Goal: Check status: Check status

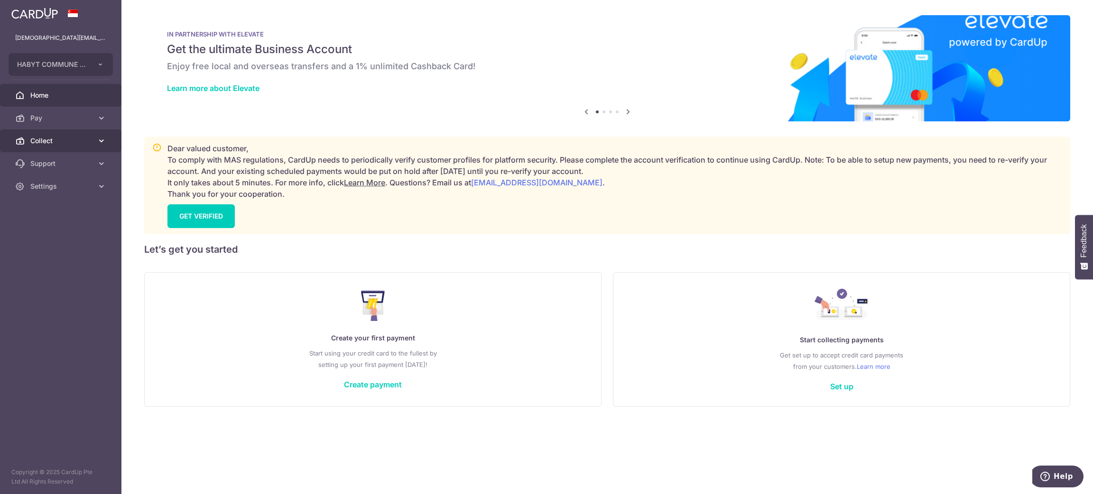
click at [66, 146] on link "Collect" at bounding box center [60, 141] width 121 height 23
click at [53, 161] on span "Dashboard" at bounding box center [61, 163] width 63 height 9
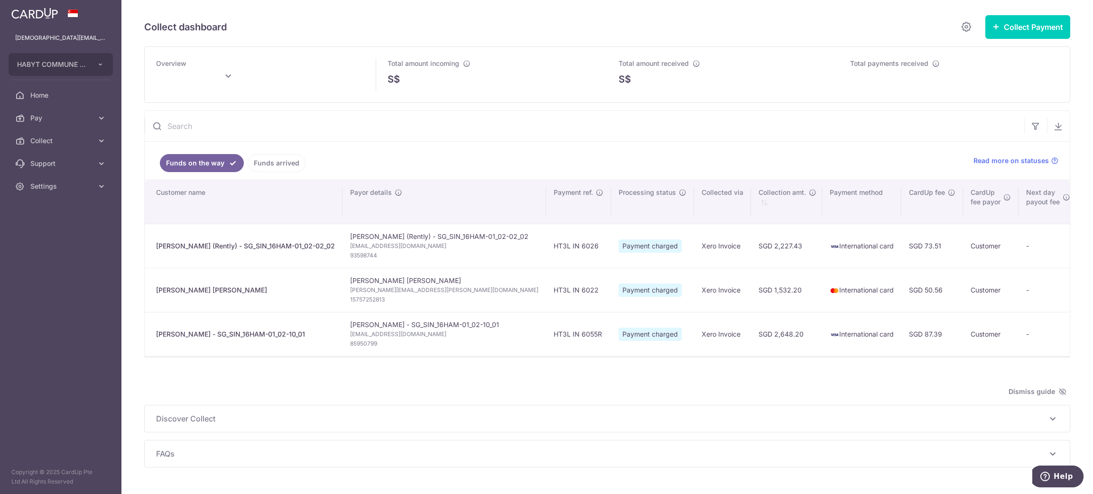
click at [263, 159] on link "Funds arrived" at bounding box center [277, 163] width 58 height 18
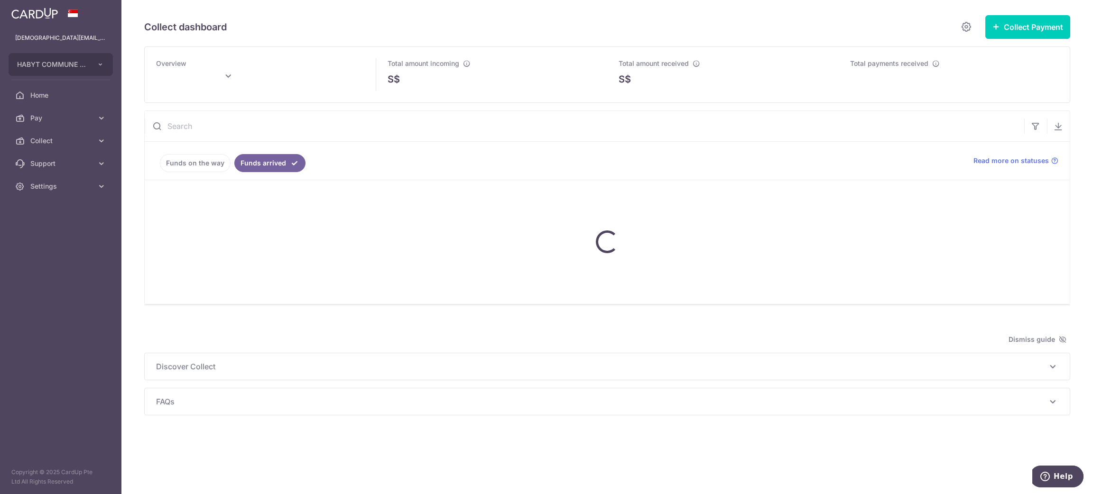
click at [205, 167] on link "Funds on the way" at bounding box center [195, 163] width 71 height 18
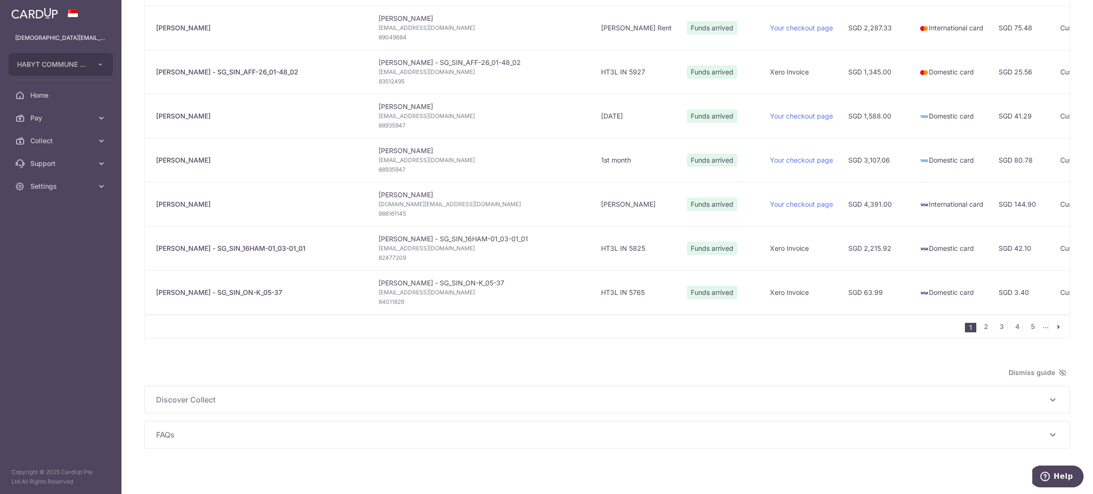
scroll to position [808, 0]
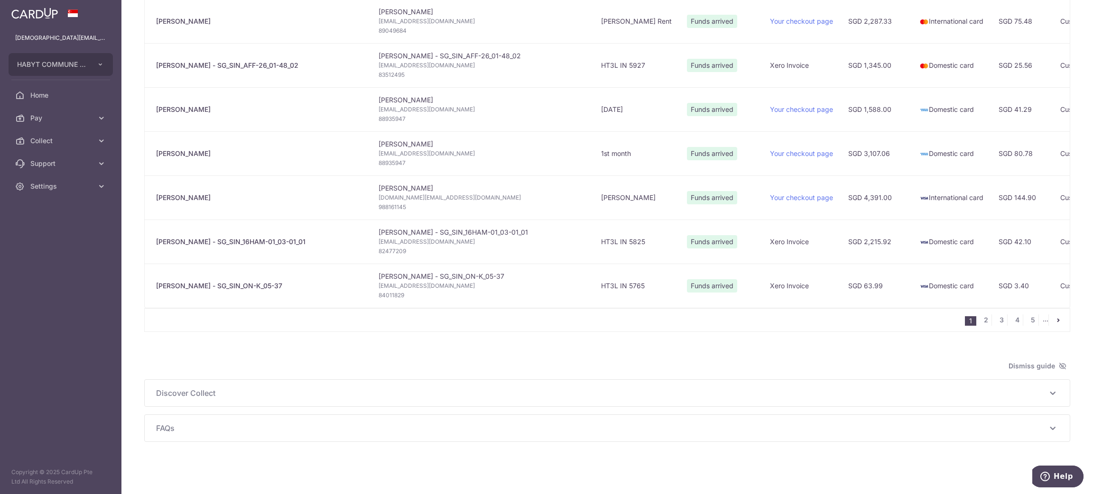
type input "October 2025"
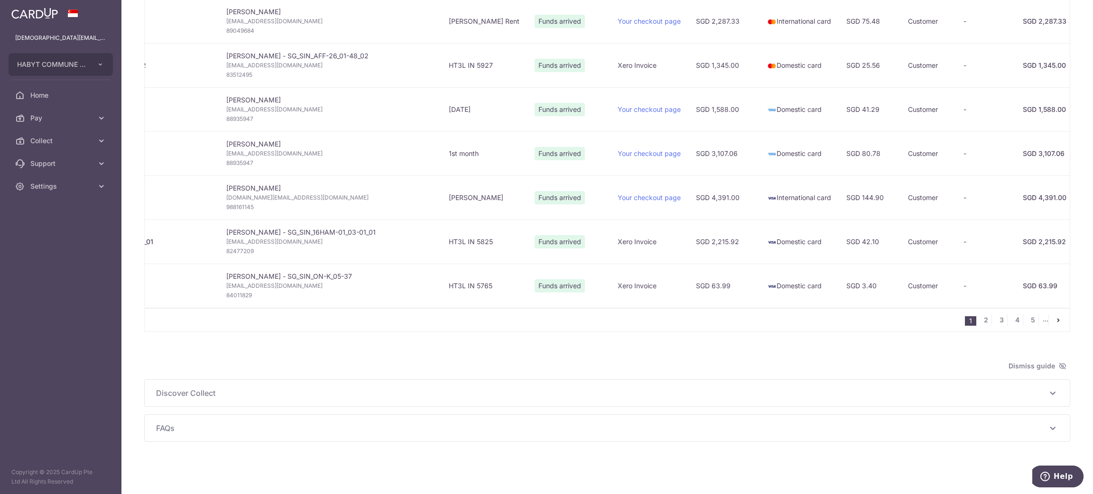
scroll to position [0, 0]
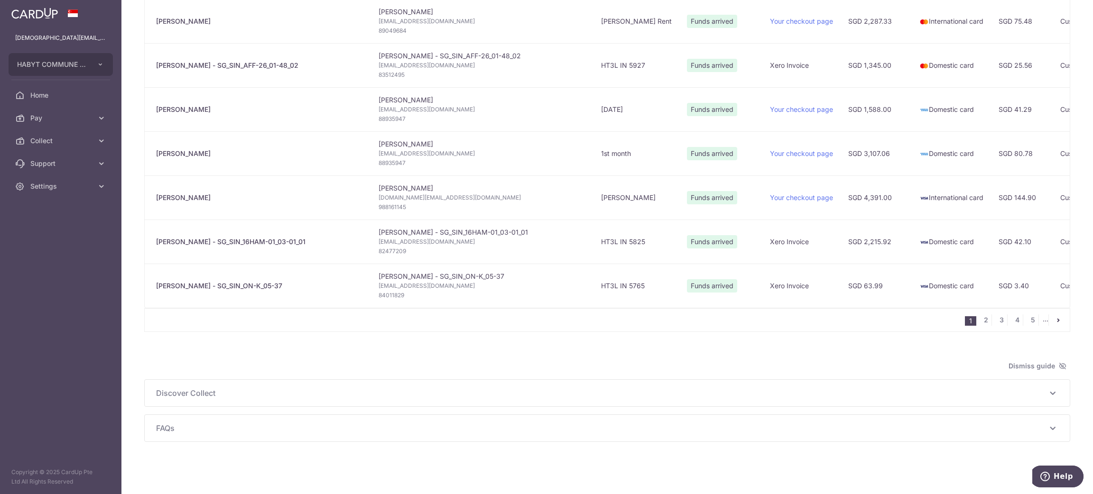
drag, startPoint x: 448, startPoint y: 309, endPoint x: 483, endPoint y: 309, distance: 35.1
click at [483, 309] on div "1 2 3 4 5 ..." at bounding box center [607, 320] width 926 height 24
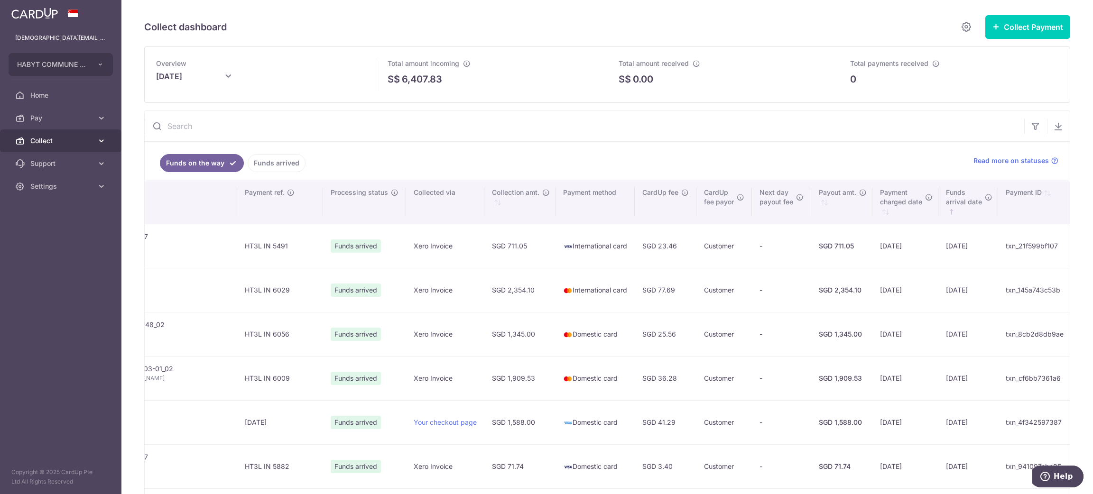
drag, startPoint x: 35, startPoint y: 136, endPoint x: 46, endPoint y: 140, distance: 12.3
click at [35, 136] on span "Collect" at bounding box center [61, 140] width 63 height 9
click at [53, 158] on link "Dashboard" at bounding box center [60, 163] width 121 height 23
click at [55, 164] on span "Dashboard" at bounding box center [61, 163] width 63 height 9
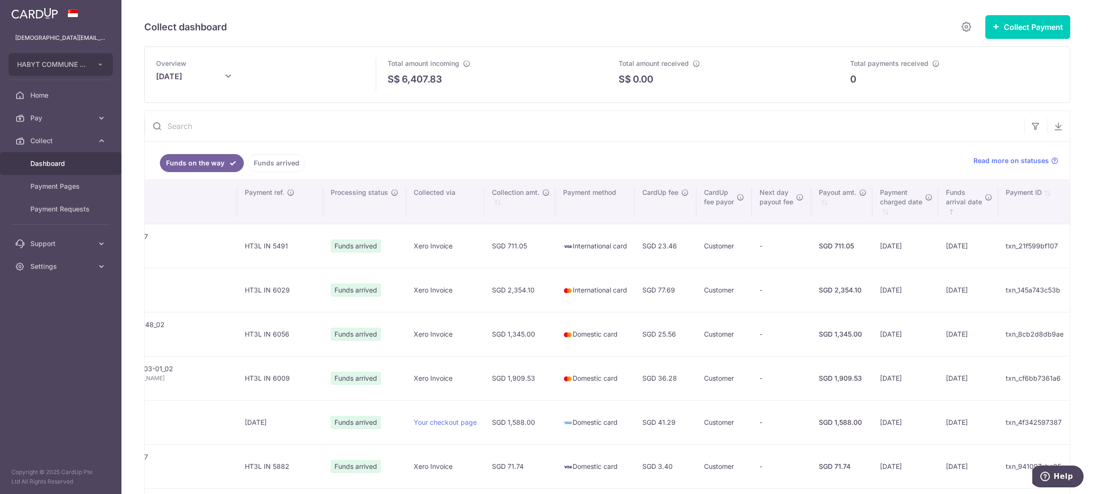
click at [55, 165] on span "Dashboard" at bounding box center [61, 163] width 63 height 9
click at [256, 167] on link "Funds arrived" at bounding box center [277, 163] width 58 height 18
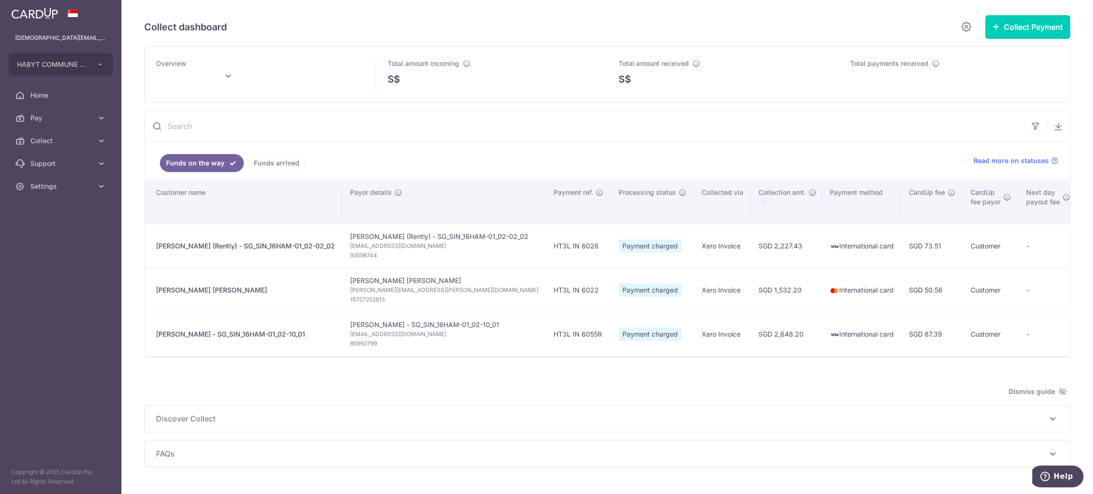
click at [254, 162] on link "Funds arrived" at bounding box center [277, 163] width 58 height 18
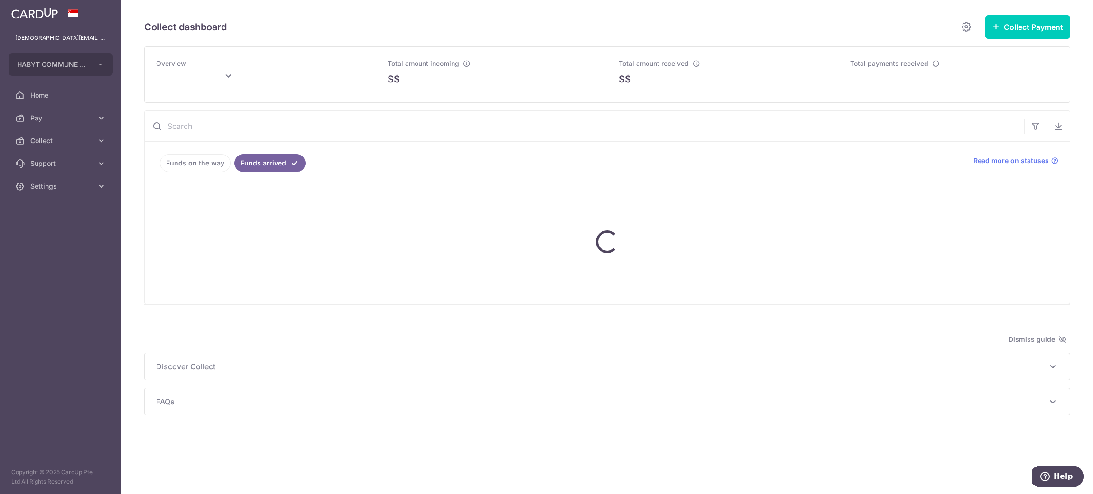
click at [209, 161] on link "Funds on the way" at bounding box center [195, 163] width 71 height 18
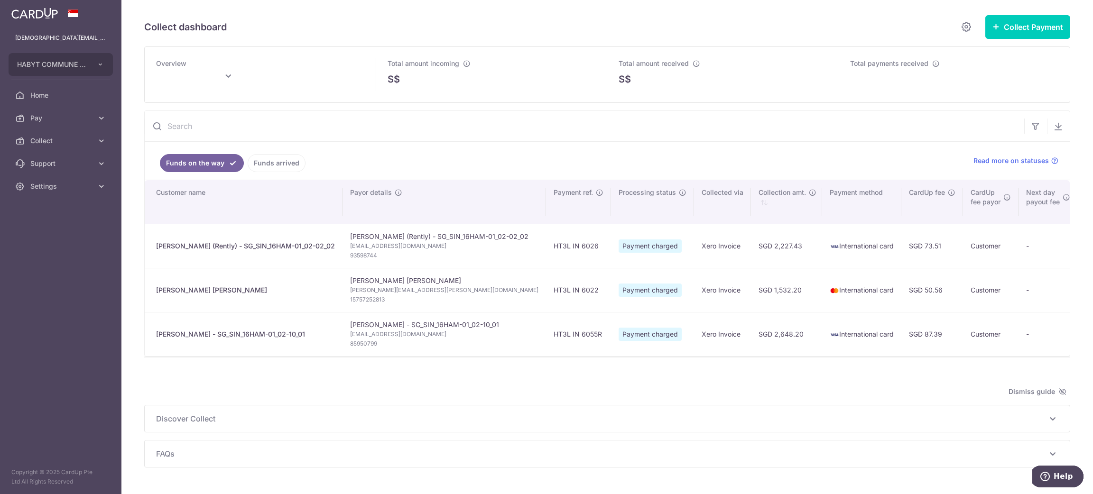
click at [209, 161] on link "Funds on the way" at bounding box center [202, 163] width 84 height 18
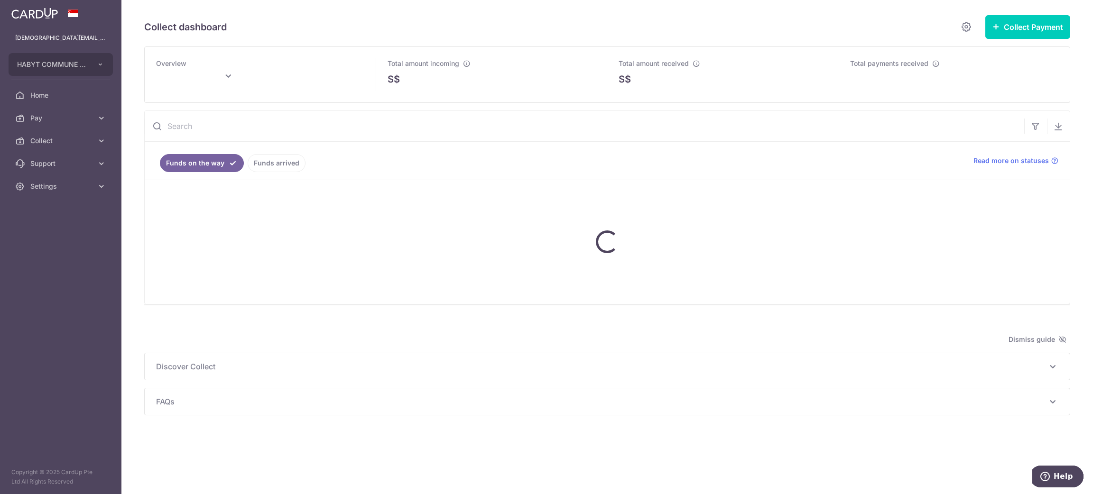
click at [209, 161] on link "Funds on the way" at bounding box center [202, 163] width 84 height 18
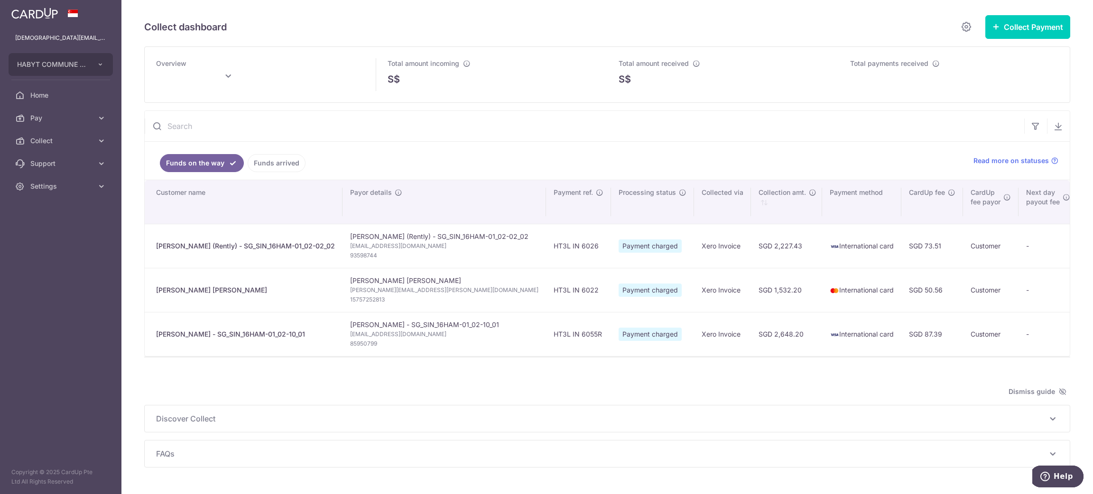
click at [275, 164] on link "Funds arrived" at bounding box center [277, 163] width 58 height 18
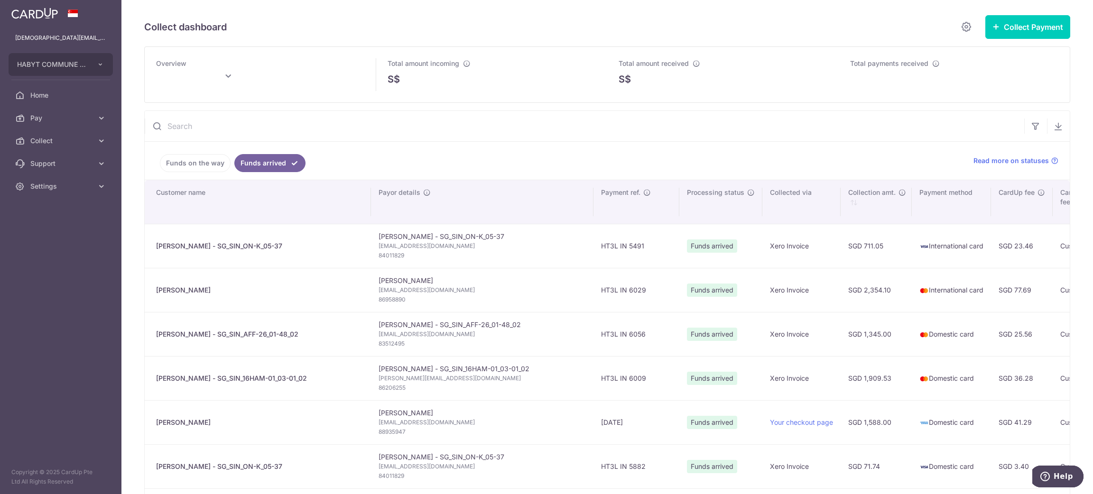
click at [194, 162] on link "Funds on the way" at bounding box center [195, 163] width 71 height 18
drag, startPoint x: 721, startPoint y: 362, endPoint x: 986, endPoint y: 362, distance: 265.2
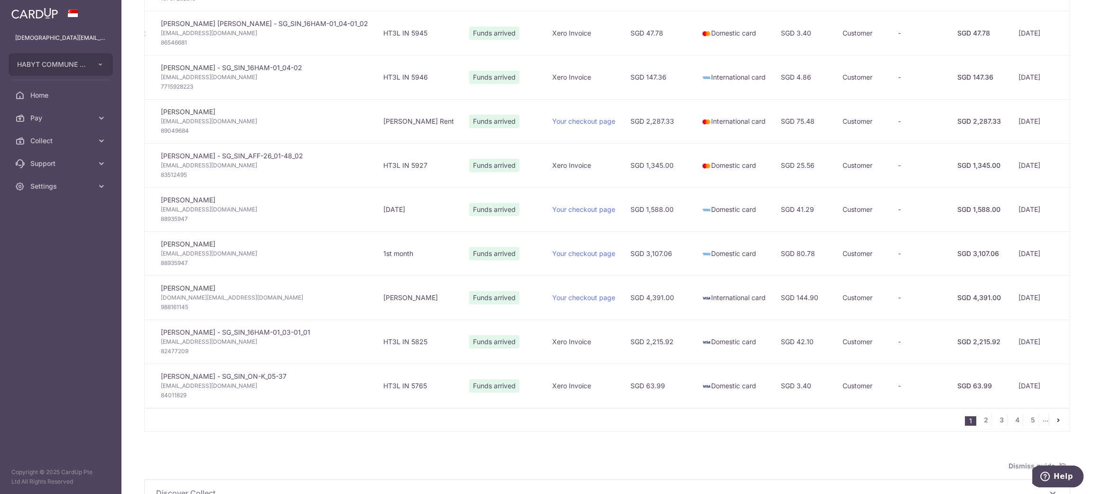
scroll to position [0, 385]
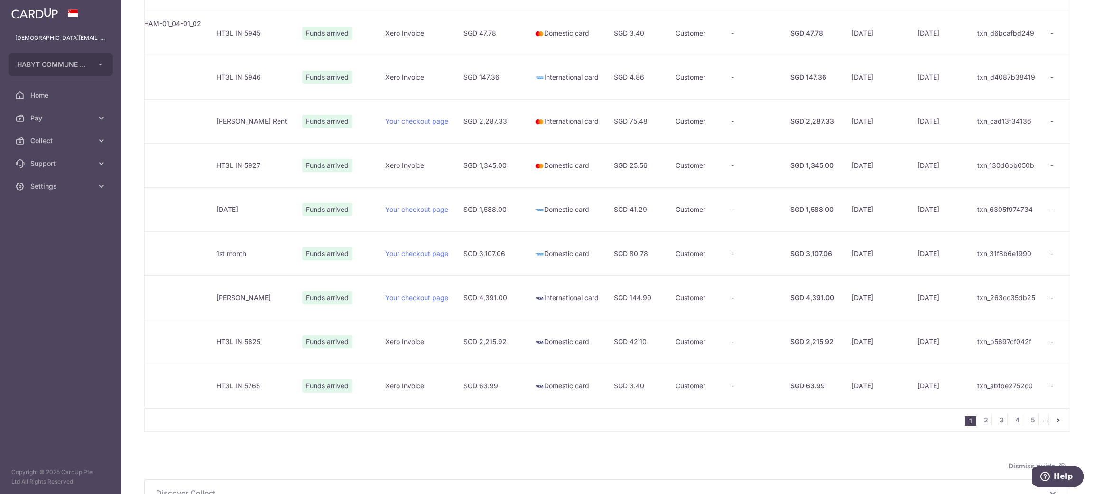
type input "October 2025"
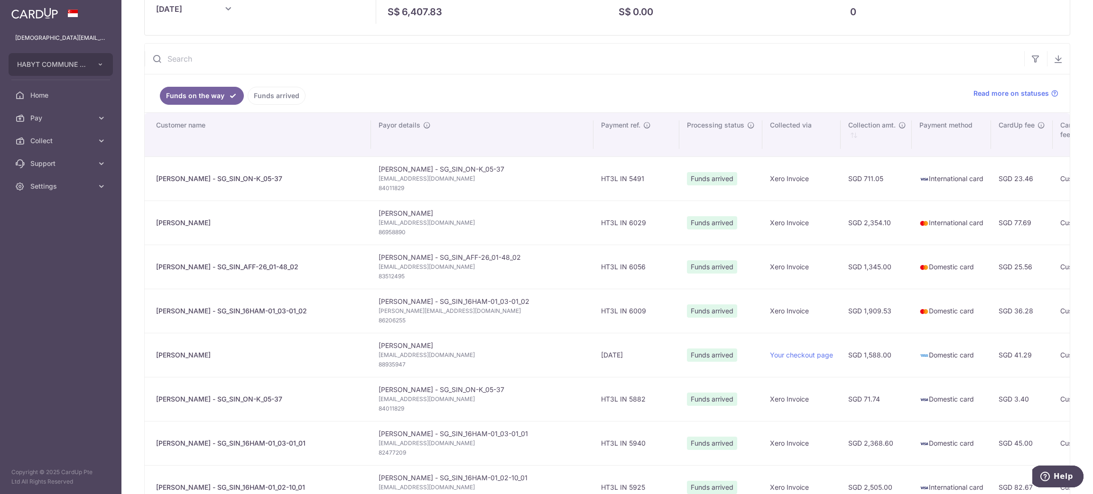
scroll to position [27, 0]
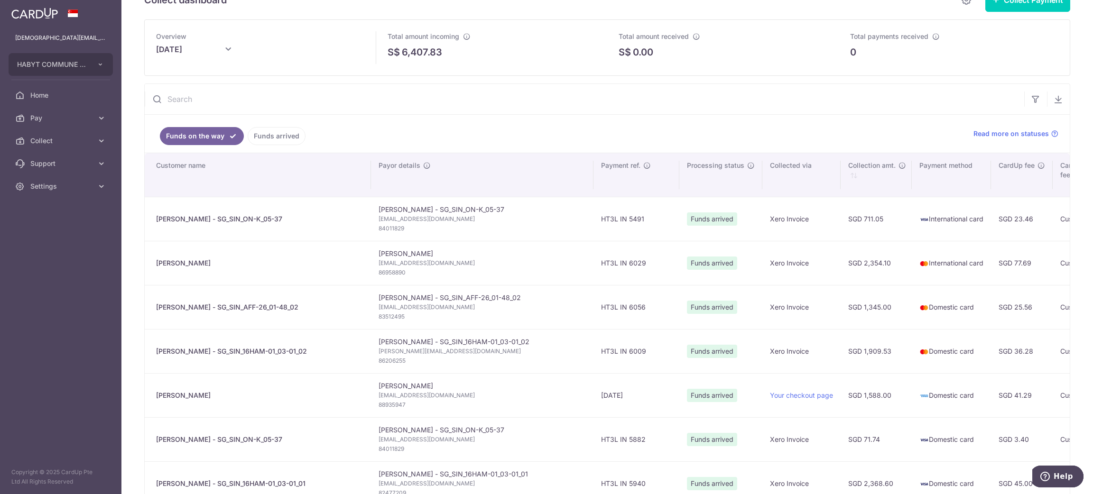
click at [216, 136] on link "Funds on the way" at bounding box center [202, 136] width 84 height 18
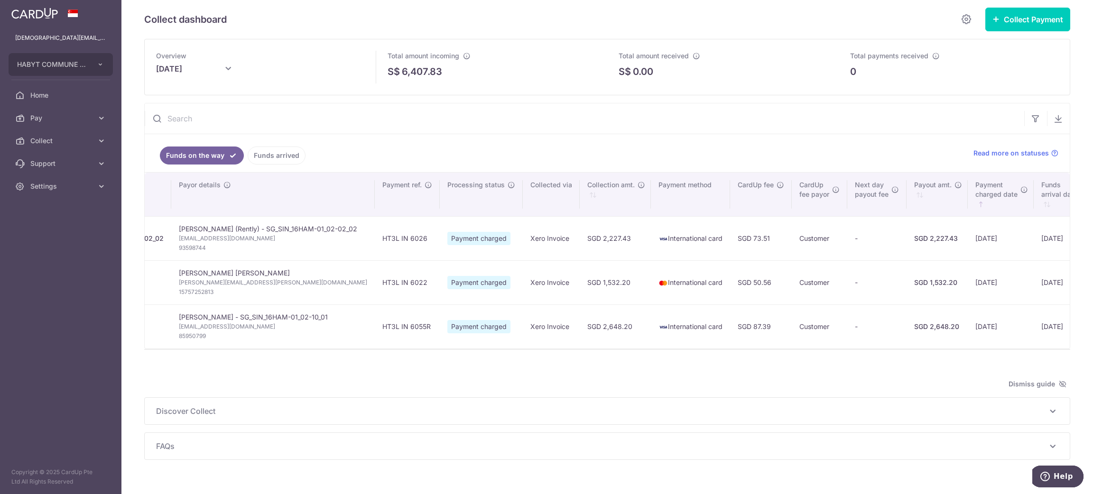
scroll to position [0, 0]
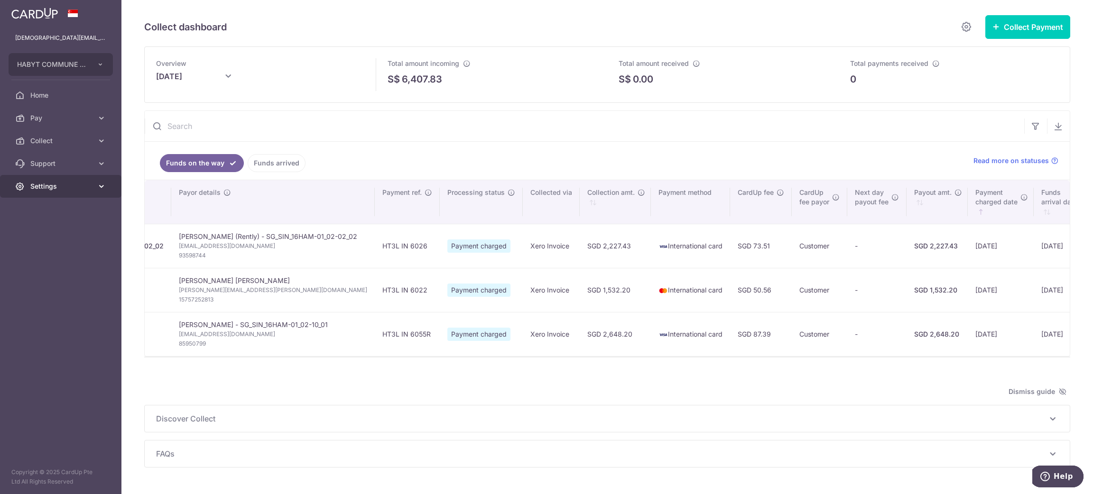
click at [69, 182] on span "Settings" at bounding box center [61, 186] width 63 height 9
click at [57, 225] on link "Logout" at bounding box center [60, 232] width 121 height 23
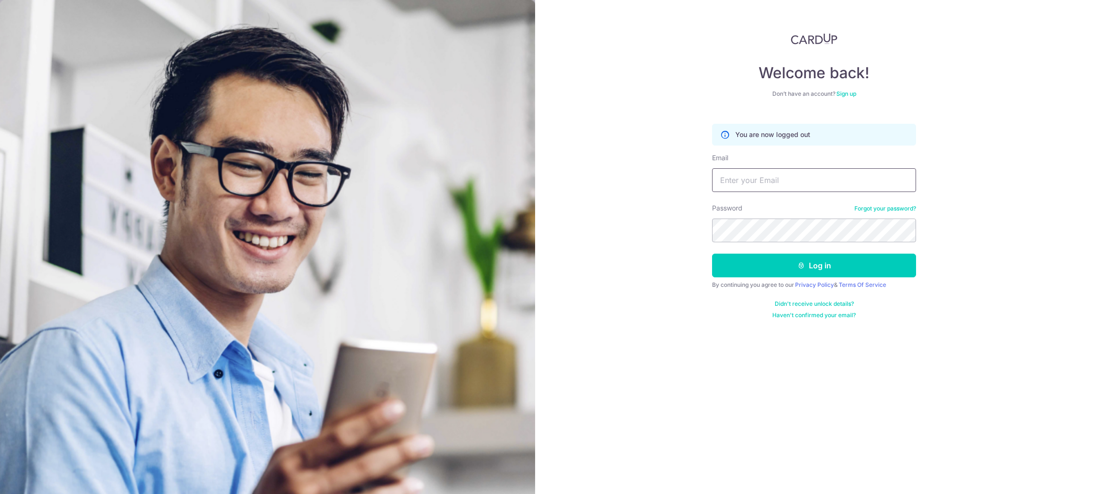
click at [802, 172] on input "Email" at bounding box center [814, 180] width 204 height 24
click at [764, 178] on input "lady.labarda@habyt.com" at bounding box center [814, 180] width 204 height 24
type input "[DEMOGRAPHIC_DATA][EMAIL_ADDRESS][DOMAIN_NAME]"
click at [801, 269] on icon "submit" at bounding box center [802, 266] width 8 height 8
